Goal: Information Seeking & Learning: Learn about a topic

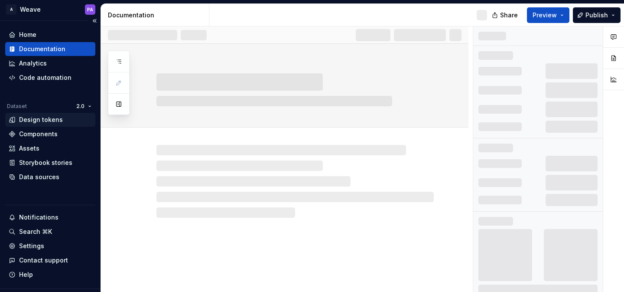
scroll to position [8, 0]
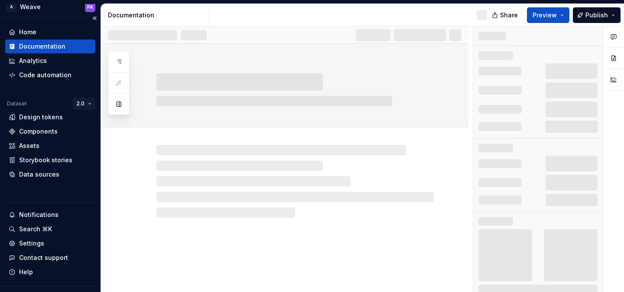
click at [89, 104] on html "A Weave PA Home Documentation Analytics Code automation Dataset 2.0 Design toke…" at bounding box center [312, 146] width 624 height 292
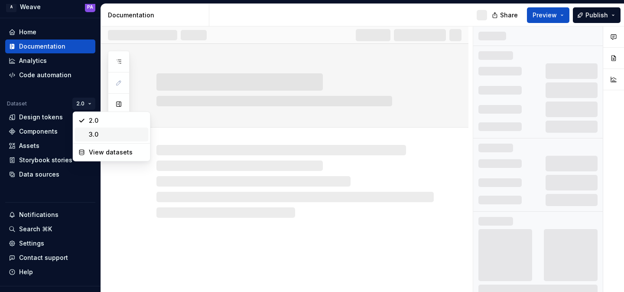
click at [91, 135] on div "3.0" at bounding box center [117, 134] width 56 height 9
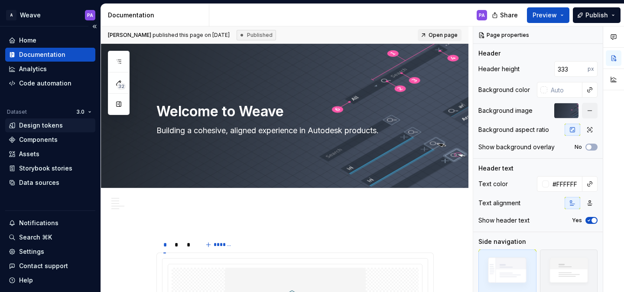
click at [38, 124] on div "Design tokens" at bounding box center [41, 125] width 44 height 9
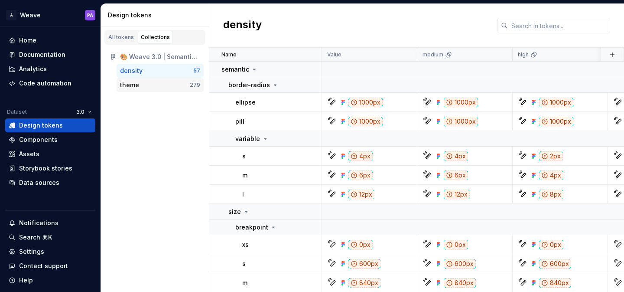
click at [141, 87] on div "theme" at bounding box center [155, 85] width 70 height 9
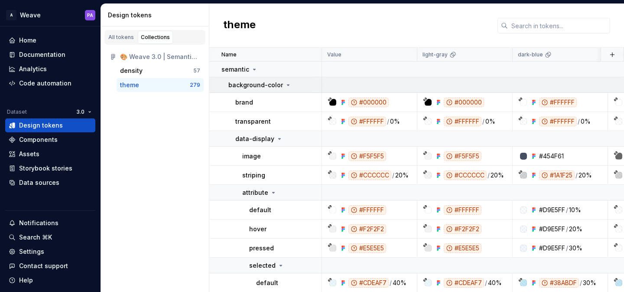
click at [285, 85] on icon at bounding box center [288, 84] width 7 height 7
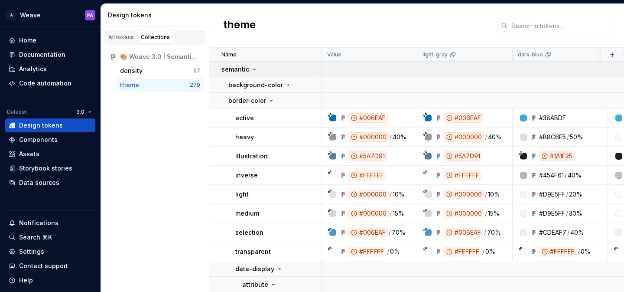
click at [255, 66] on icon at bounding box center [254, 69] width 7 height 7
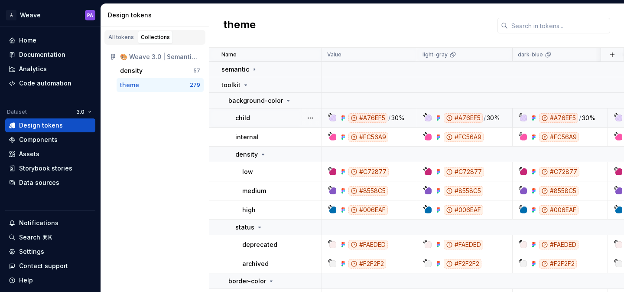
click at [361, 114] on div "#A76EF5" at bounding box center [368, 118] width 39 height 10
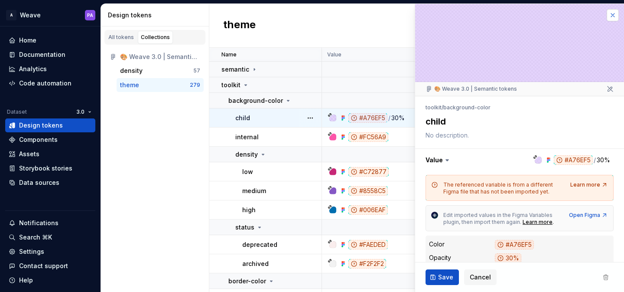
click at [614, 11] on button "button" at bounding box center [613, 15] width 12 height 12
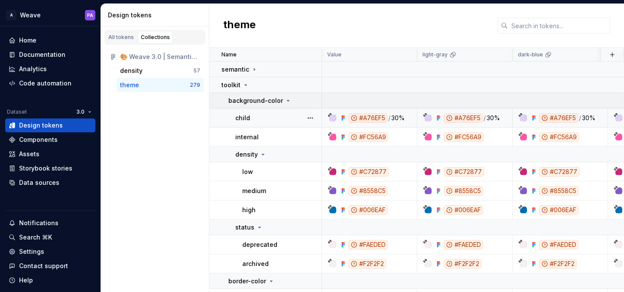
click at [285, 102] on icon at bounding box center [288, 100] width 7 height 7
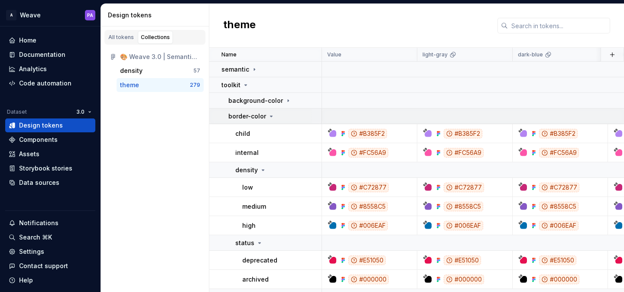
click at [268, 115] on icon at bounding box center [271, 116] width 7 height 7
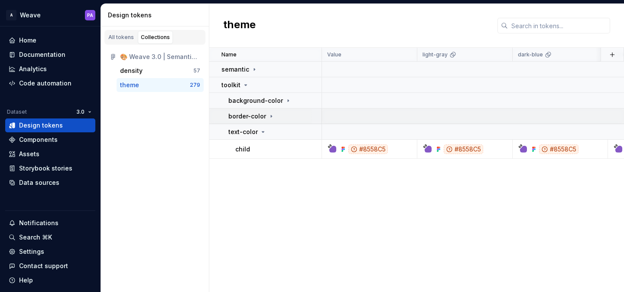
click at [268, 115] on icon at bounding box center [271, 116] width 7 height 7
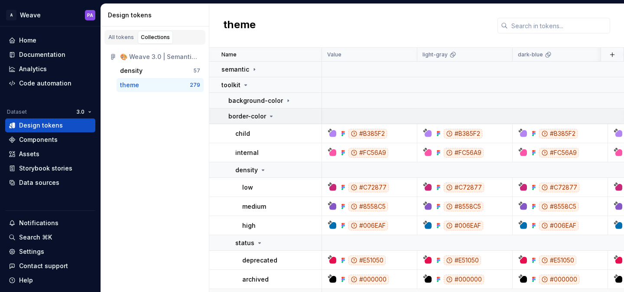
click at [268, 115] on icon at bounding box center [271, 116] width 7 height 7
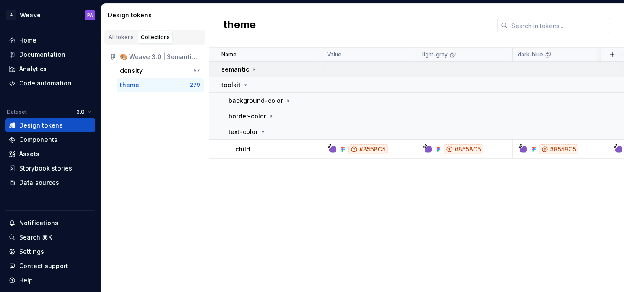
click at [248, 68] on div "semantic" at bounding box center [240, 69] width 36 height 9
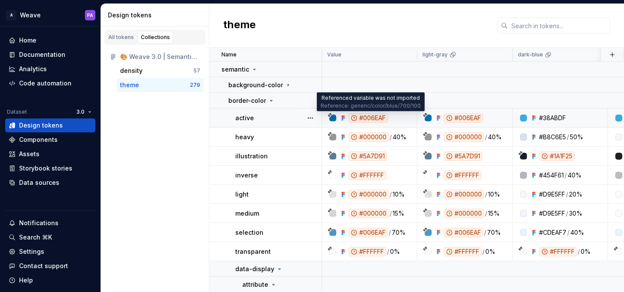
click at [372, 117] on div "#006EAF" at bounding box center [368, 118] width 39 height 10
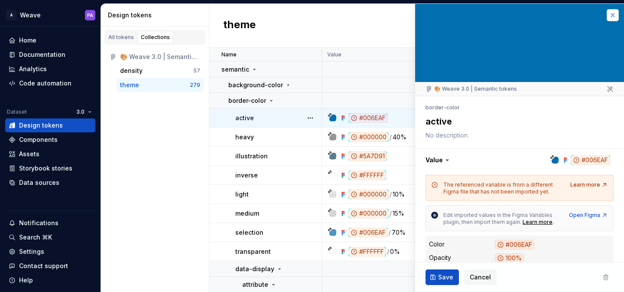
click at [609, 12] on button "button" at bounding box center [613, 15] width 12 height 12
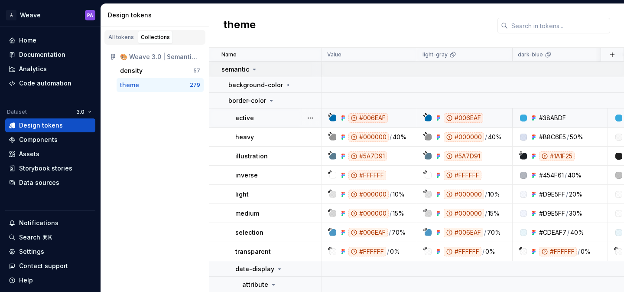
click at [251, 71] on icon at bounding box center [254, 69] width 7 height 7
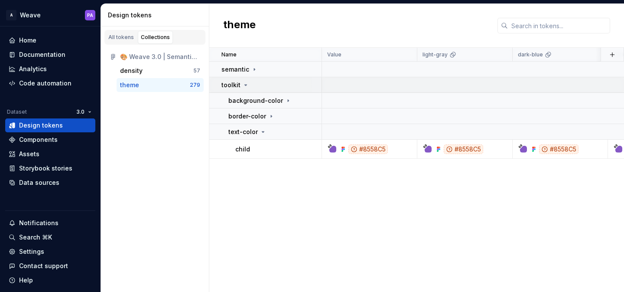
click at [242, 85] on icon at bounding box center [245, 84] width 7 height 7
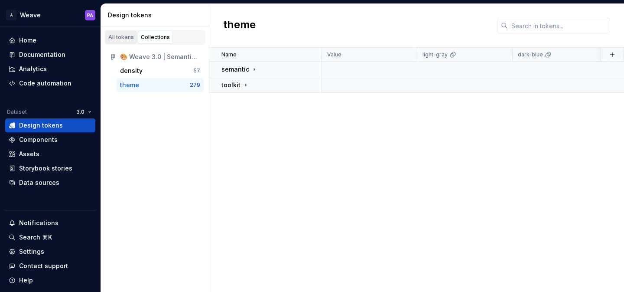
click at [120, 38] on div "All tokens" at bounding box center [121, 37] width 26 height 7
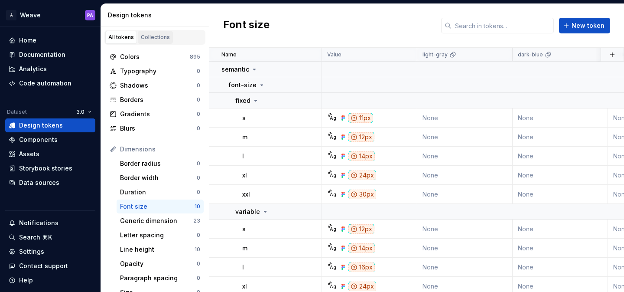
click at [150, 38] on div "Collections" at bounding box center [155, 37] width 29 height 7
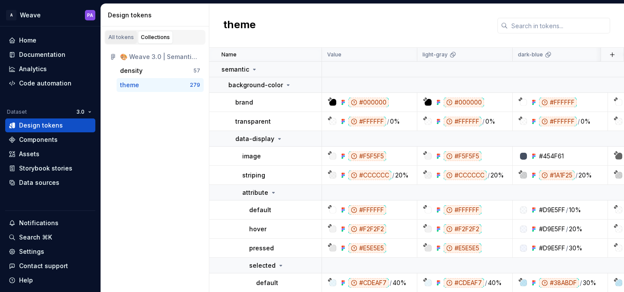
click at [126, 38] on div "All tokens" at bounding box center [121, 37] width 26 height 7
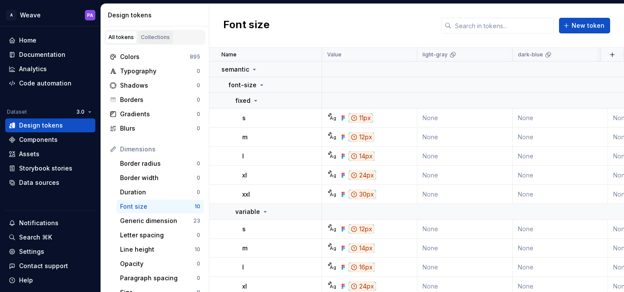
click at [156, 39] on div "Collections" at bounding box center [155, 37] width 29 height 7
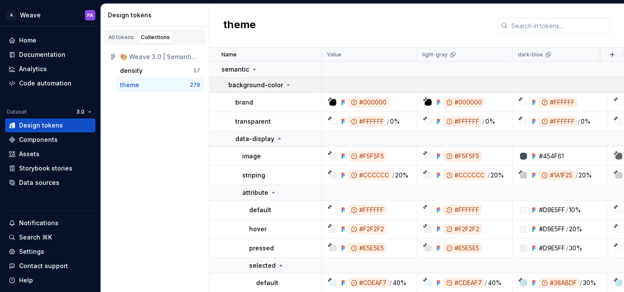
click at [285, 85] on icon at bounding box center [288, 84] width 7 height 7
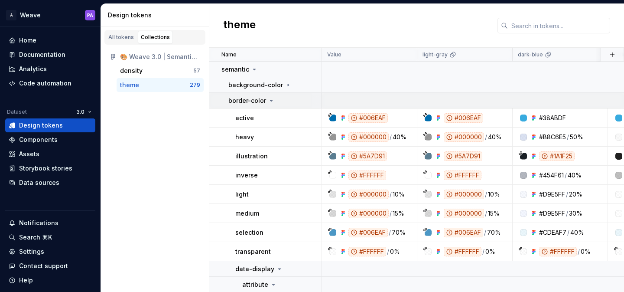
click at [273, 101] on icon at bounding box center [271, 100] width 7 height 7
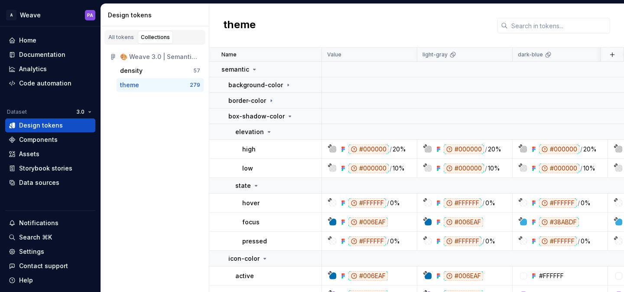
click at [160, 56] on div "🎨 Weave 3.0 | Semantic tokens" at bounding box center [160, 56] width 80 height 9
click at [163, 58] on div "🎨 Weave 3.0 | Semantic tokens" at bounding box center [160, 56] width 80 height 9
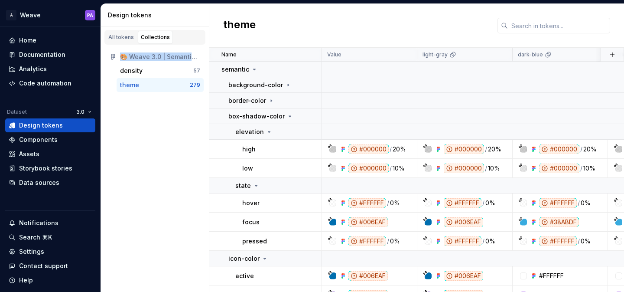
click at [163, 58] on div "🎨 Weave 3.0 | Semantic tokens" at bounding box center [160, 56] width 80 height 9
click at [156, 178] on div "All tokens Collections 🎨 Weave 3.0 | Semantic tokens density 57 theme 279" at bounding box center [155, 158] width 108 height 265
click at [43, 179] on div "Data sources" at bounding box center [39, 182] width 40 height 9
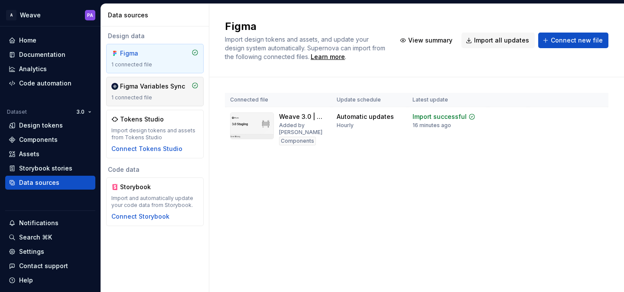
click at [157, 96] on div "1 connected file" at bounding box center [154, 97] width 87 height 7
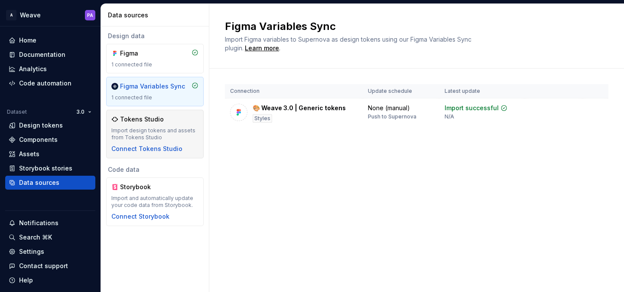
click at [166, 126] on div "Tokens Studio Import design tokens and assets from Tokens Studio Connect Tokens…" at bounding box center [154, 134] width 87 height 38
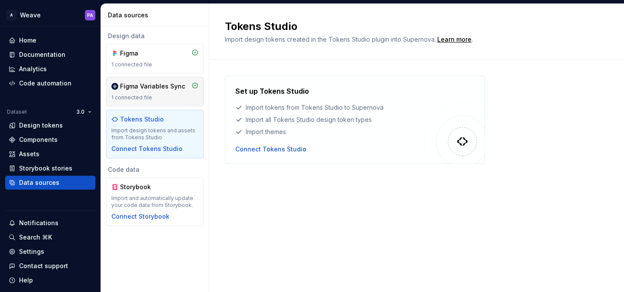
click at [136, 88] on div "Figma Variables Sync" at bounding box center [152, 86] width 65 height 9
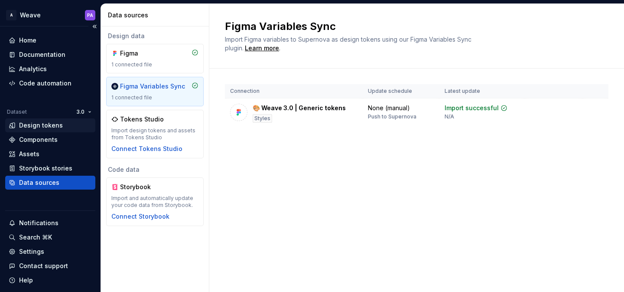
click at [37, 126] on div "Design tokens" at bounding box center [41, 125] width 44 height 9
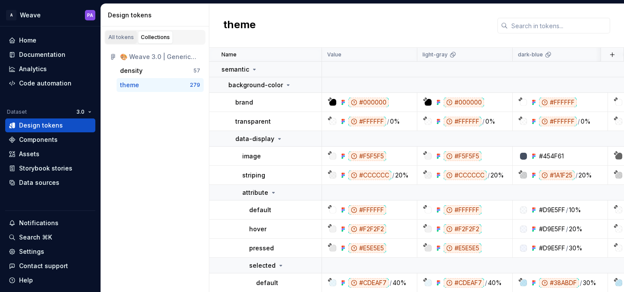
click at [127, 39] on div "All tokens" at bounding box center [121, 37] width 26 height 7
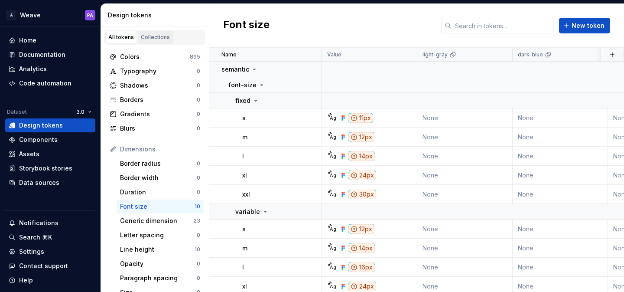
click at [156, 39] on div "Collections" at bounding box center [155, 37] width 29 height 7
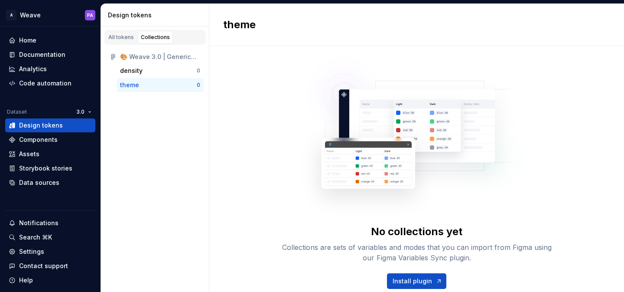
click at [169, 57] on div "🎨 Weave 3.0 | Generic tokens" at bounding box center [160, 56] width 80 height 9
click at [124, 35] on div "All tokens" at bounding box center [121, 37] width 26 height 7
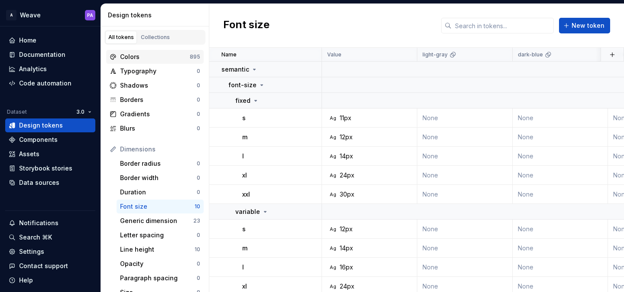
click at [146, 59] on div "Colors" at bounding box center [155, 56] width 70 height 9
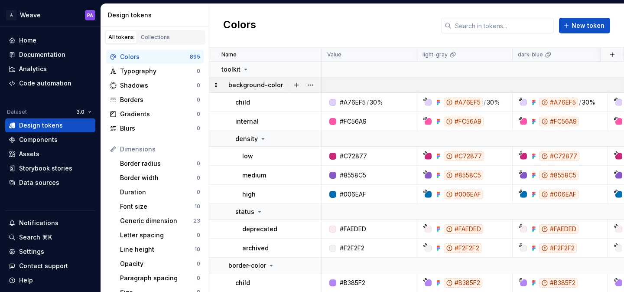
click at [285, 86] on icon at bounding box center [288, 84] width 7 height 7
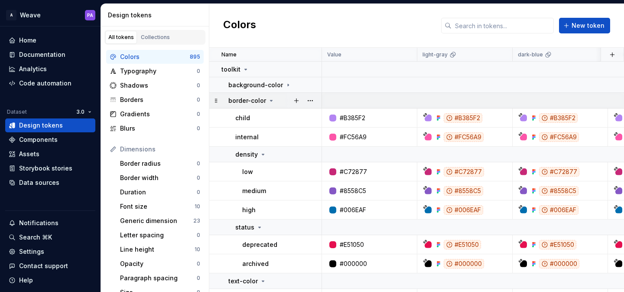
click at [270, 105] on td "border-color" at bounding box center [265, 101] width 113 height 16
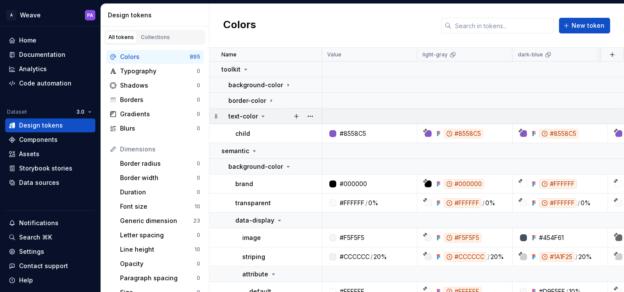
click at [261, 113] on icon at bounding box center [263, 116] width 7 height 7
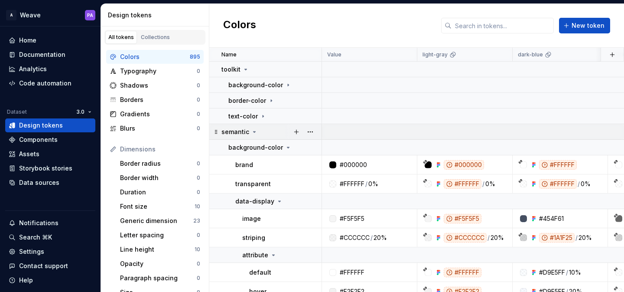
click at [259, 127] on div "semantic" at bounding box center [272, 131] width 100 height 9
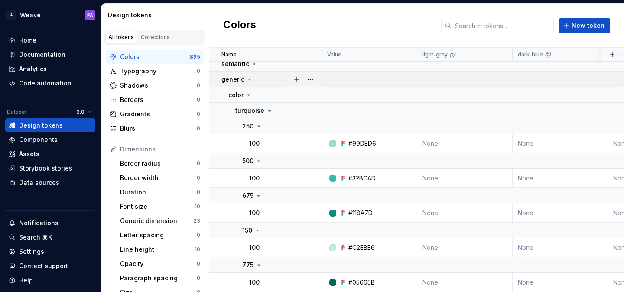
scroll to position [59, 0]
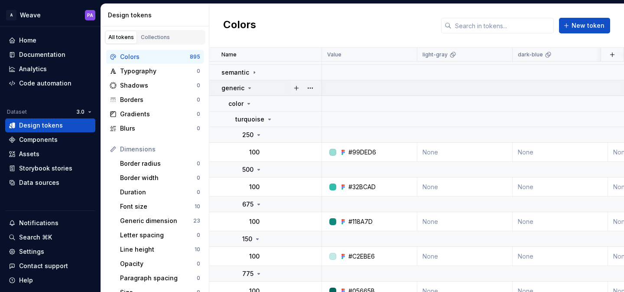
click at [246, 85] on icon at bounding box center [249, 88] width 7 height 7
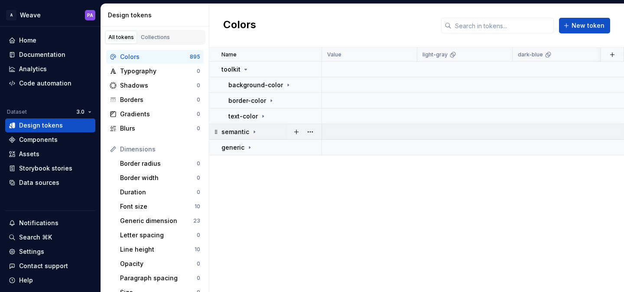
click at [257, 130] on div "semantic" at bounding box center [272, 131] width 100 height 9
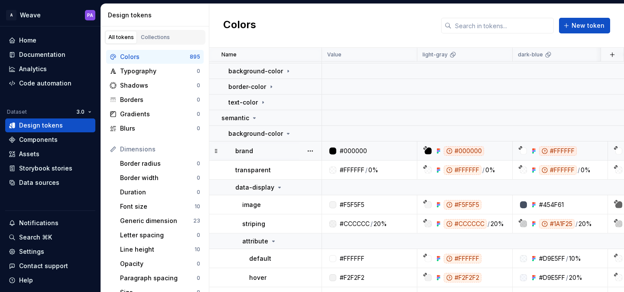
scroll to position [15, 0]
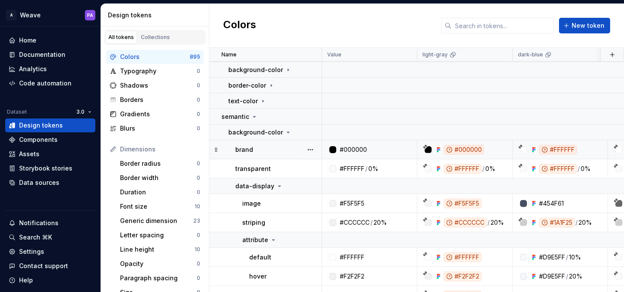
click at [467, 147] on div "#000000" at bounding box center [464, 150] width 40 height 10
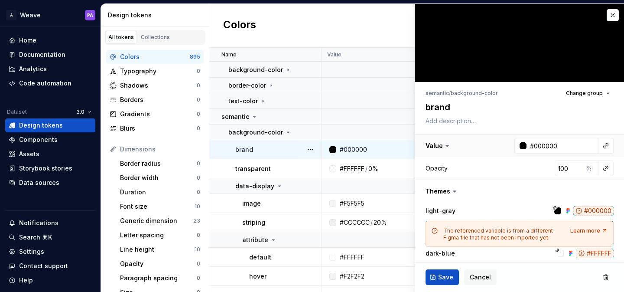
type textarea "*"
click at [613, 19] on button "button" at bounding box center [613, 15] width 12 height 12
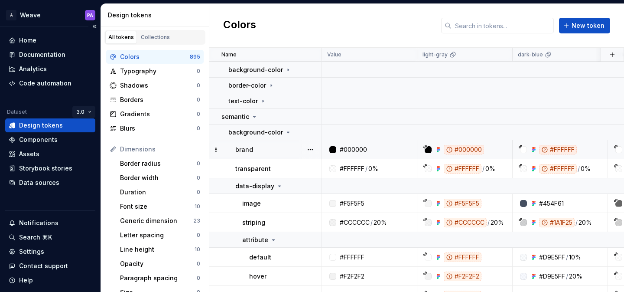
click at [82, 112] on html "A Weave PA Home Documentation Analytics Code automation Dataset 3.0 Design toke…" at bounding box center [312, 146] width 624 height 292
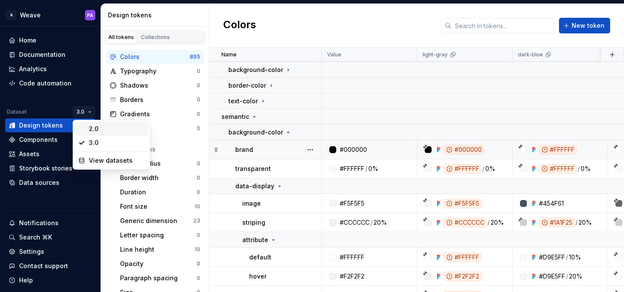
click at [91, 132] on div "2.0" at bounding box center [117, 128] width 56 height 9
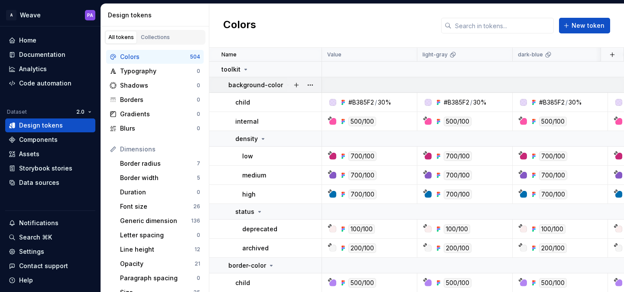
click at [274, 88] on p "background-color" at bounding box center [255, 85] width 55 height 9
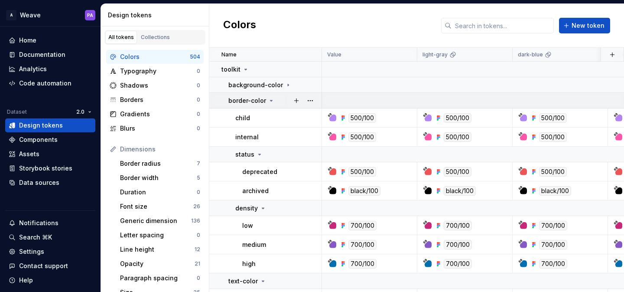
click at [261, 101] on p "border-color" at bounding box center [247, 100] width 38 height 9
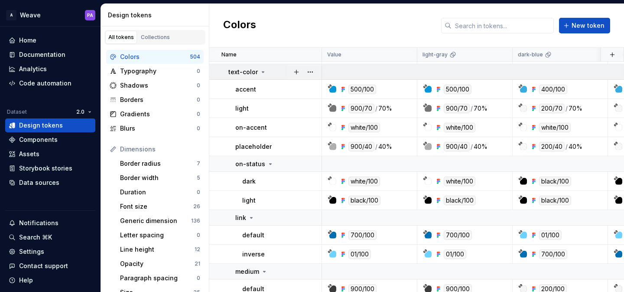
scroll to position [204, 0]
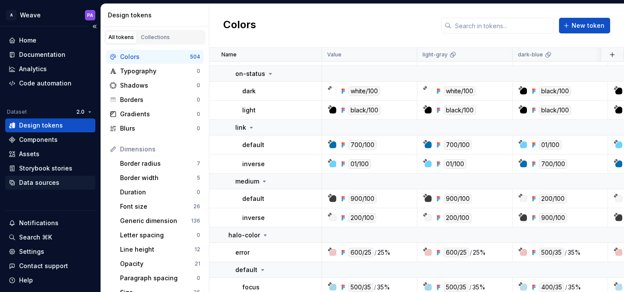
click at [39, 180] on div "Data sources" at bounding box center [39, 182] width 40 height 9
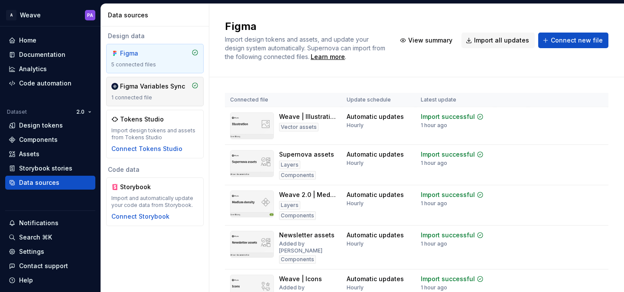
click at [132, 94] on div "1 connected file" at bounding box center [154, 97] width 87 height 7
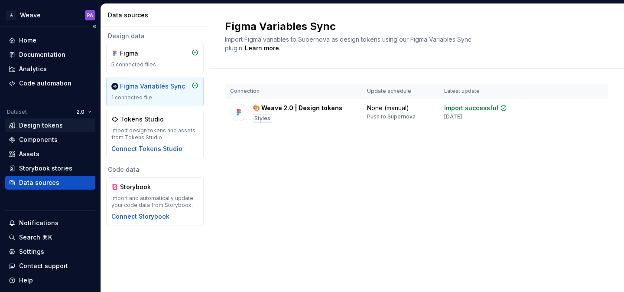
click at [37, 129] on div "Design tokens" at bounding box center [41, 125] width 44 height 9
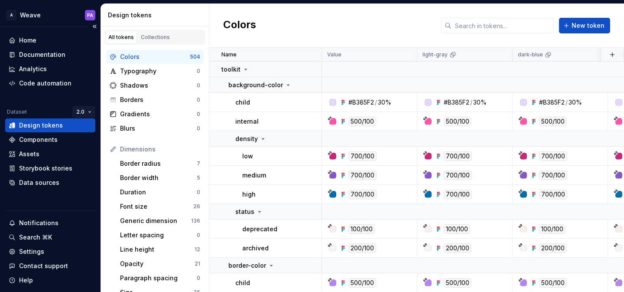
click at [81, 113] on html "A Weave PA Home Documentation Analytics Code automation Dataset 2.0 Design toke…" at bounding box center [312, 146] width 624 height 292
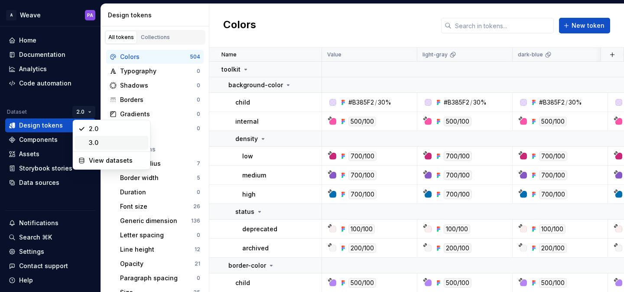
click at [92, 143] on div "3.0" at bounding box center [117, 142] width 56 height 9
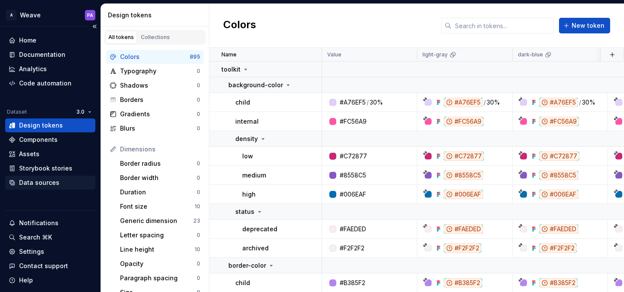
click at [56, 180] on div "Data sources" at bounding box center [39, 182] width 40 height 9
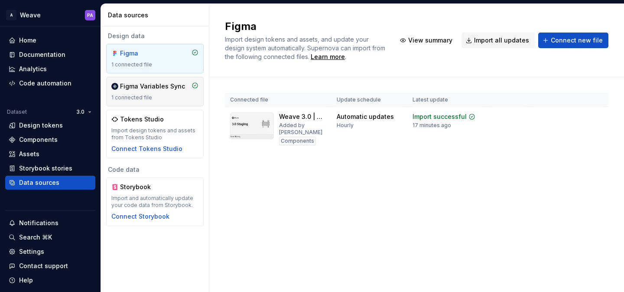
click at [139, 91] on div "Figma Variables Sync 1 connected file" at bounding box center [154, 91] width 87 height 19
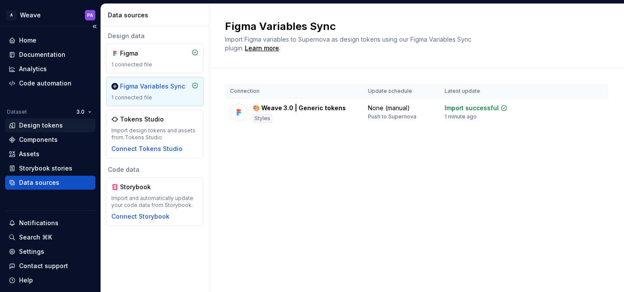
click at [45, 121] on div "Design tokens" at bounding box center [50, 125] width 90 height 14
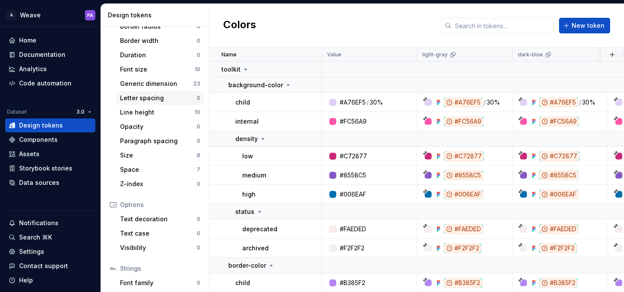
scroll to position [136, 0]
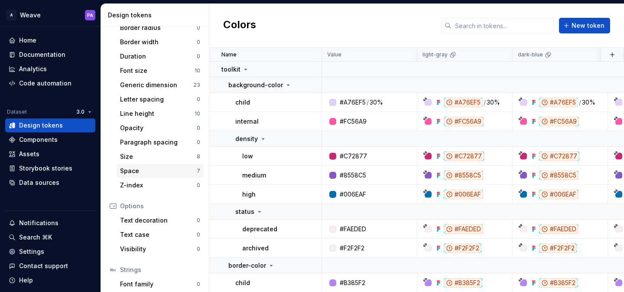
click at [151, 172] on div "Space" at bounding box center [158, 170] width 77 height 9
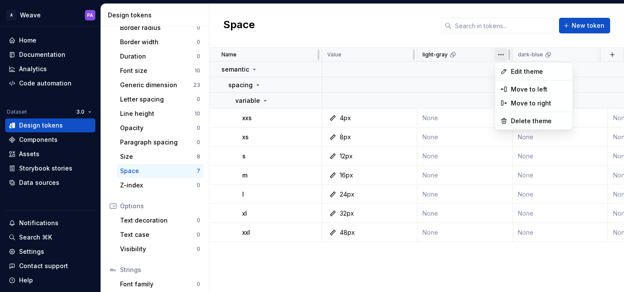
click at [501, 55] on html "A Weave PA Home Documentation Analytics Code automation Dataset 3.0 Design toke…" at bounding box center [312, 146] width 624 height 292
click at [502, 53] on html "A Weave PA Home Documentation Analytics Code automation Dataset 3.0 Design toke…" at bounding box center [312, 146] width 624 height 292
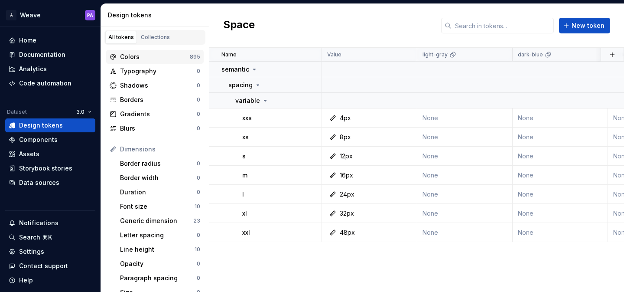
click at [147, 52] on div "Colors 895" at bounding box center [155, 57] width 98 height 14
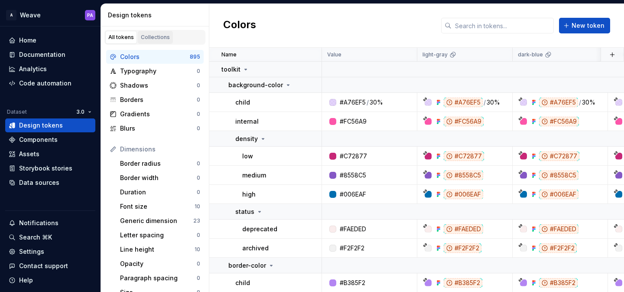
click at [157, 32] on link "Collections" at bounding box center [155, 37] width 35 height 13
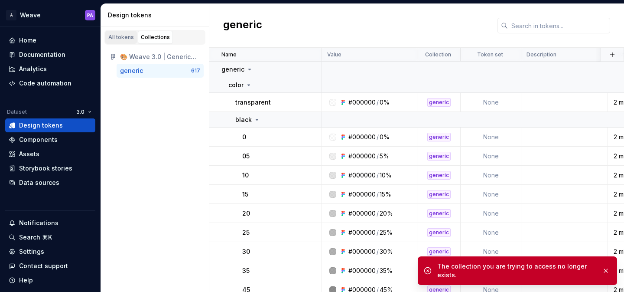
click at [135, 38] on link "All tokens" at bounding box center [121, 37] width 32 height 13
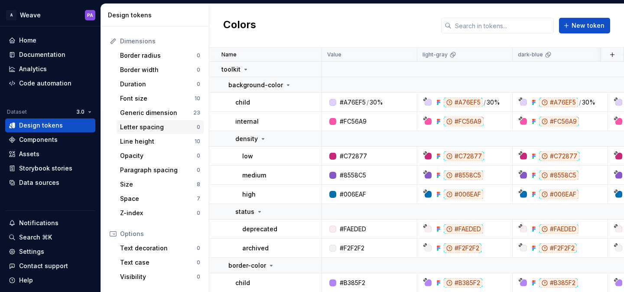
scroll to position [125, 0]
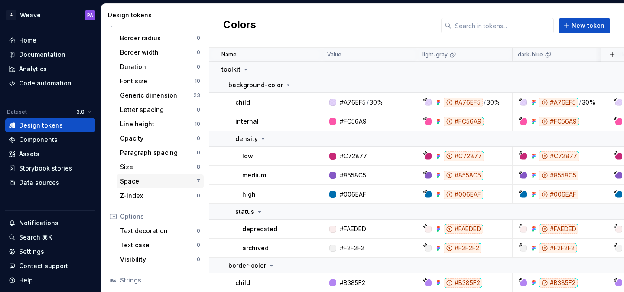
click at [135, 185] on div "Space" at bounding box center [158, 181] width 77 height 9
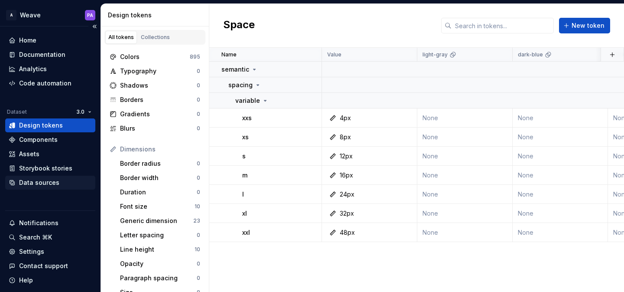
click at [44, 186] on div "Data sources" at bounding box center [39, 182] width 40 height 9
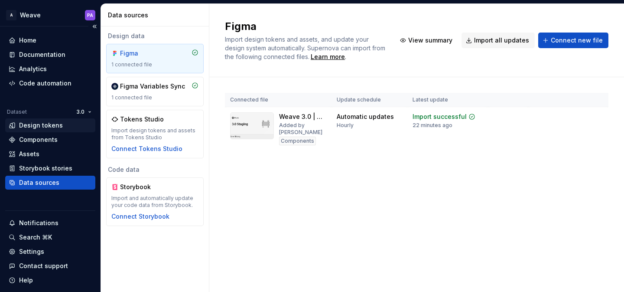
click at [50, 126] on div "Design tokens" at bounding box center [41, 125] width 44 height 9
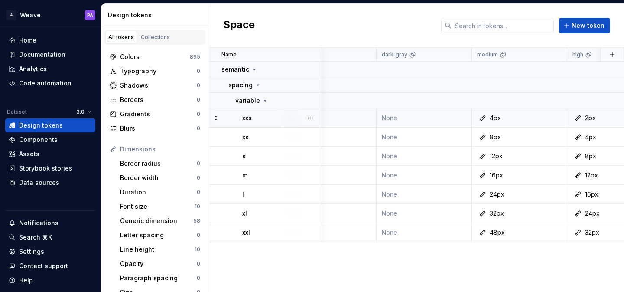
scroll to position [0, 282]
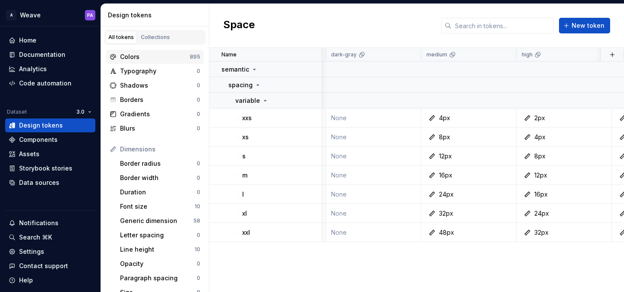
click at [147, 61] on div "Colors" at bounding box center [155, 56] width 70 height 9
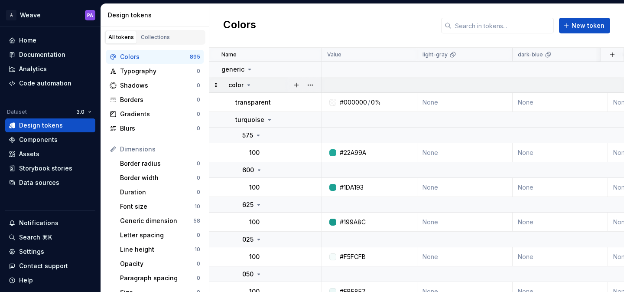
click at [251, 81] on icon at bounding box center [248, 84] width 7 height 7
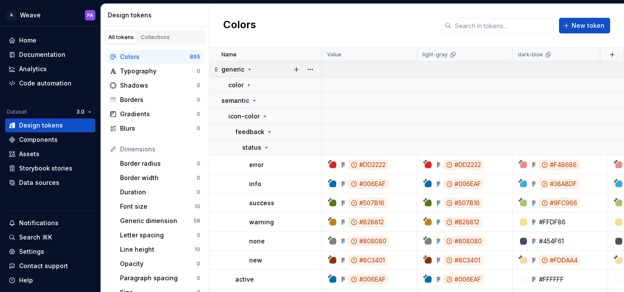
click at [249, 69] on icon at bounding box center [250, 69] width 2 height 1
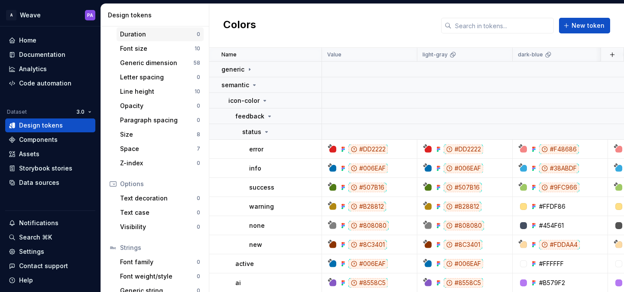
scroll to position [183, 0]
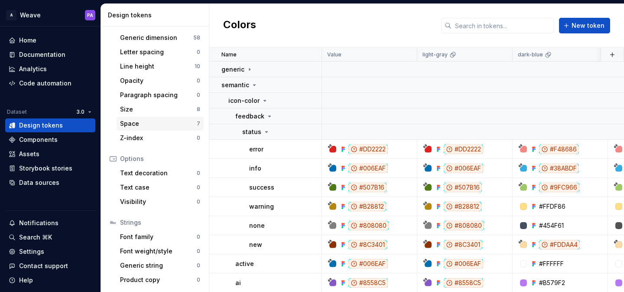
click at [144, 127] on div "Space" at bounding box center [158, 123] width 77 height 9
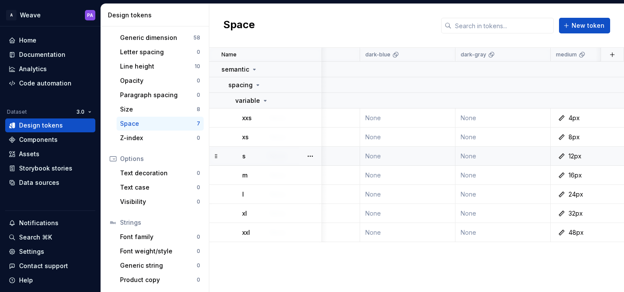
scroll to position [0, 222]
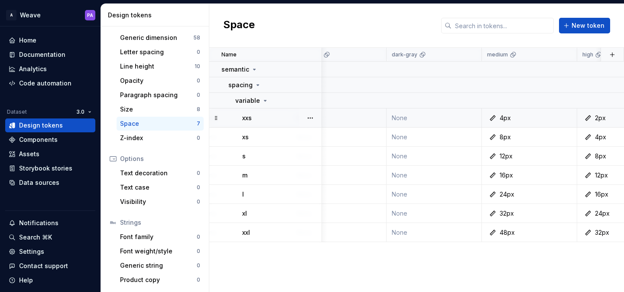
click at [499, 114] on div "4px" at bounding box center [532, 118] width 89 height 9
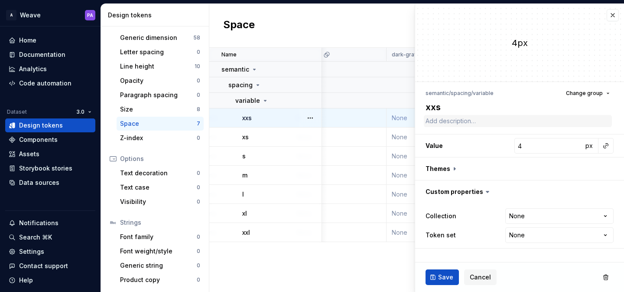
type textarea "*"
click at [614, 16] on button "button" at bounding box center [613, 15] width 12 height 12
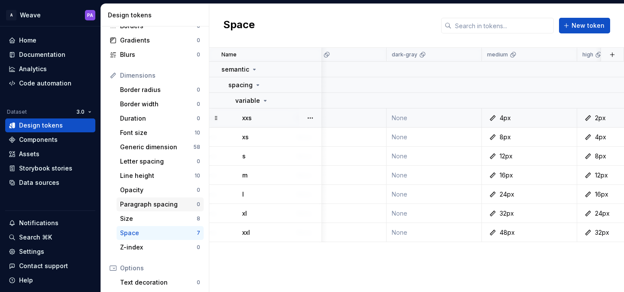
scroll to position [57, 0]
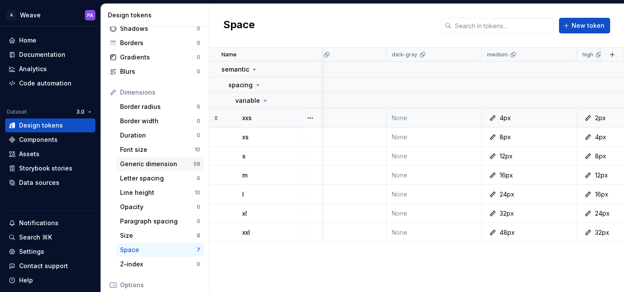
click at [158, 162] on div "Generic dimension" at bounding box center [156, 164] width 73 height 9
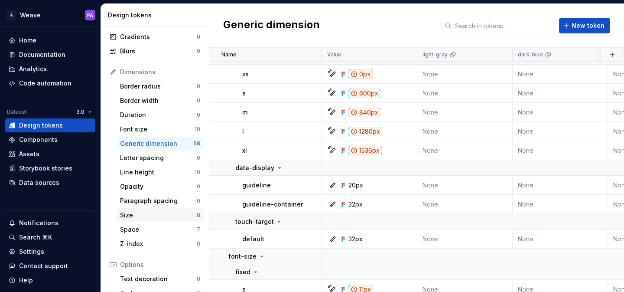
scroll to position [83, 0]
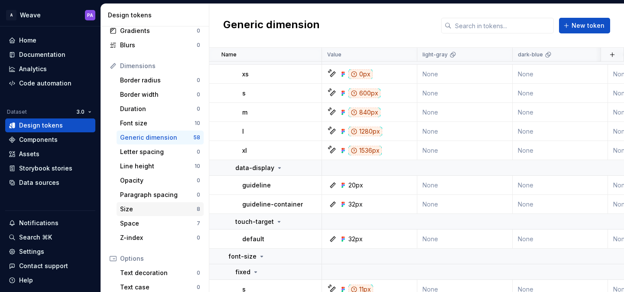
click at [155, 213] on div "Size 8" at bounding box center [160, 209] width 87 height 14
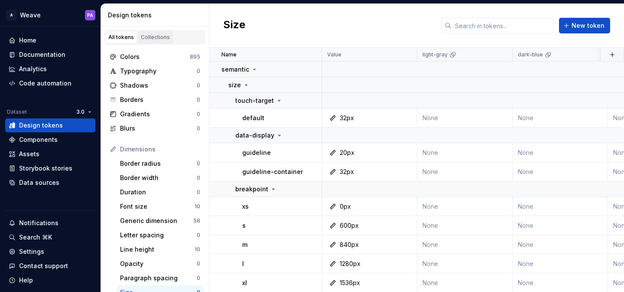
click at [154, 33] on link "Collections" at bounding box center [155, 37] width 35 height 13
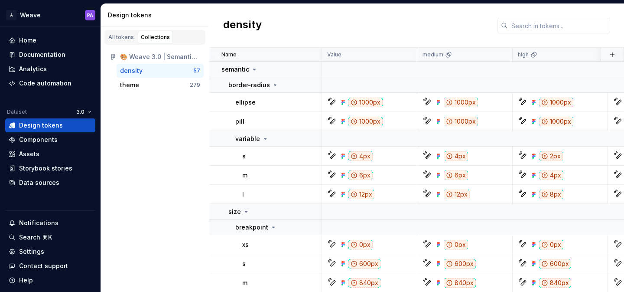
click at [152, 72] on div "density" at bounding box center [156, 70] width 73 height 9
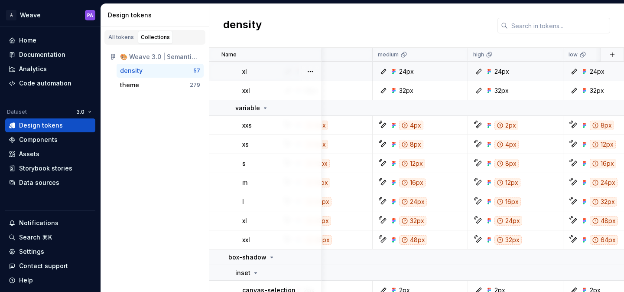
scroll to position [1004, 45]
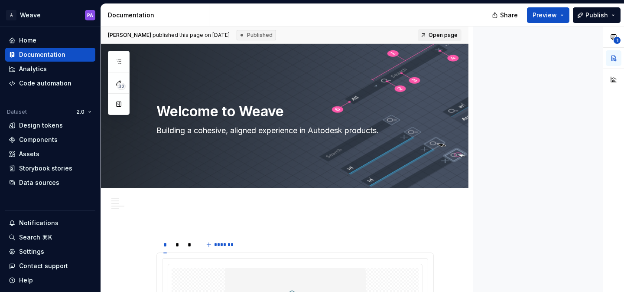
type textarea "*"
